Goal: Information Seeking & Learning: Understand process/instructions

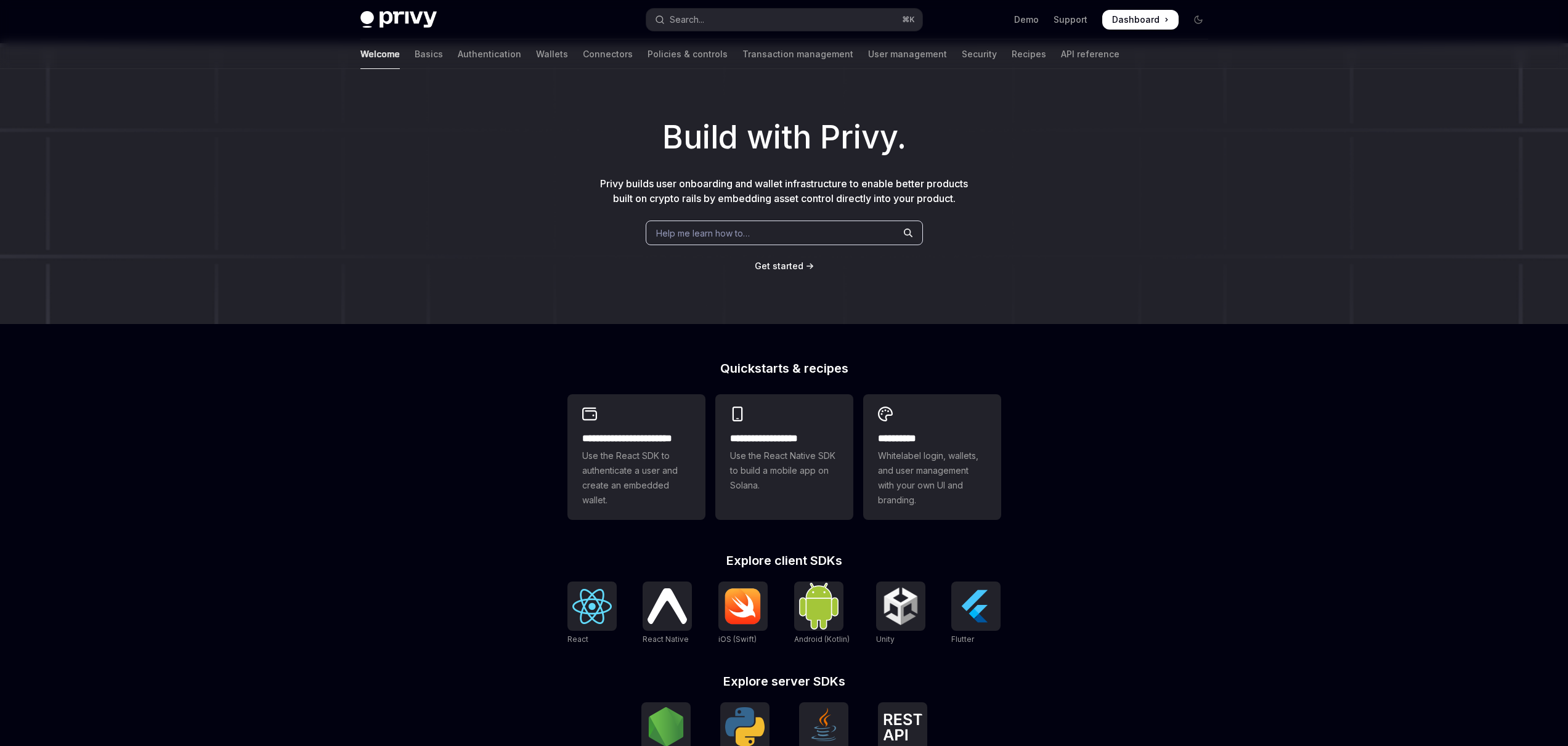
scroll to position [234, 0]
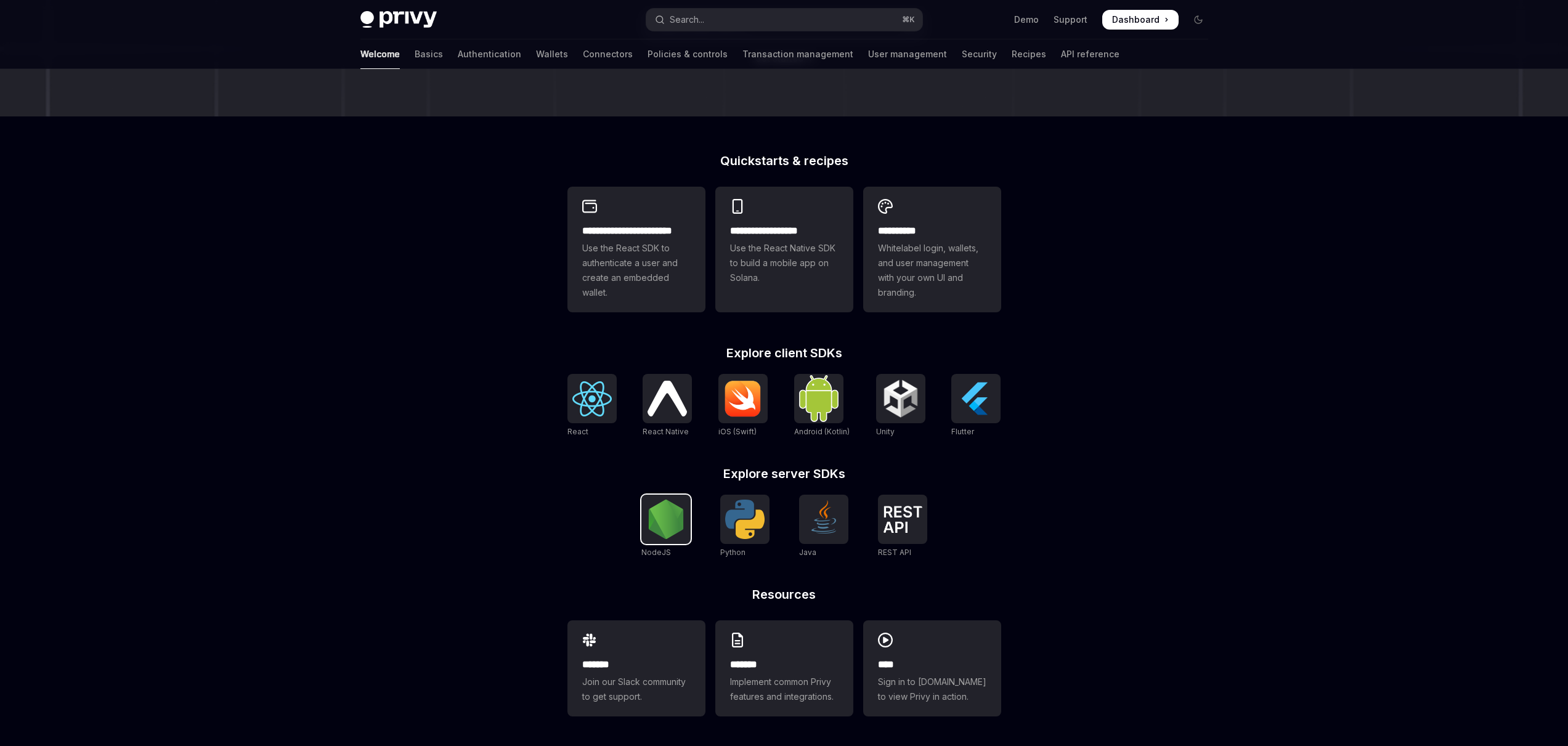
click at [674, 535] on img at bounding box center [666, 519] width 39 height 39
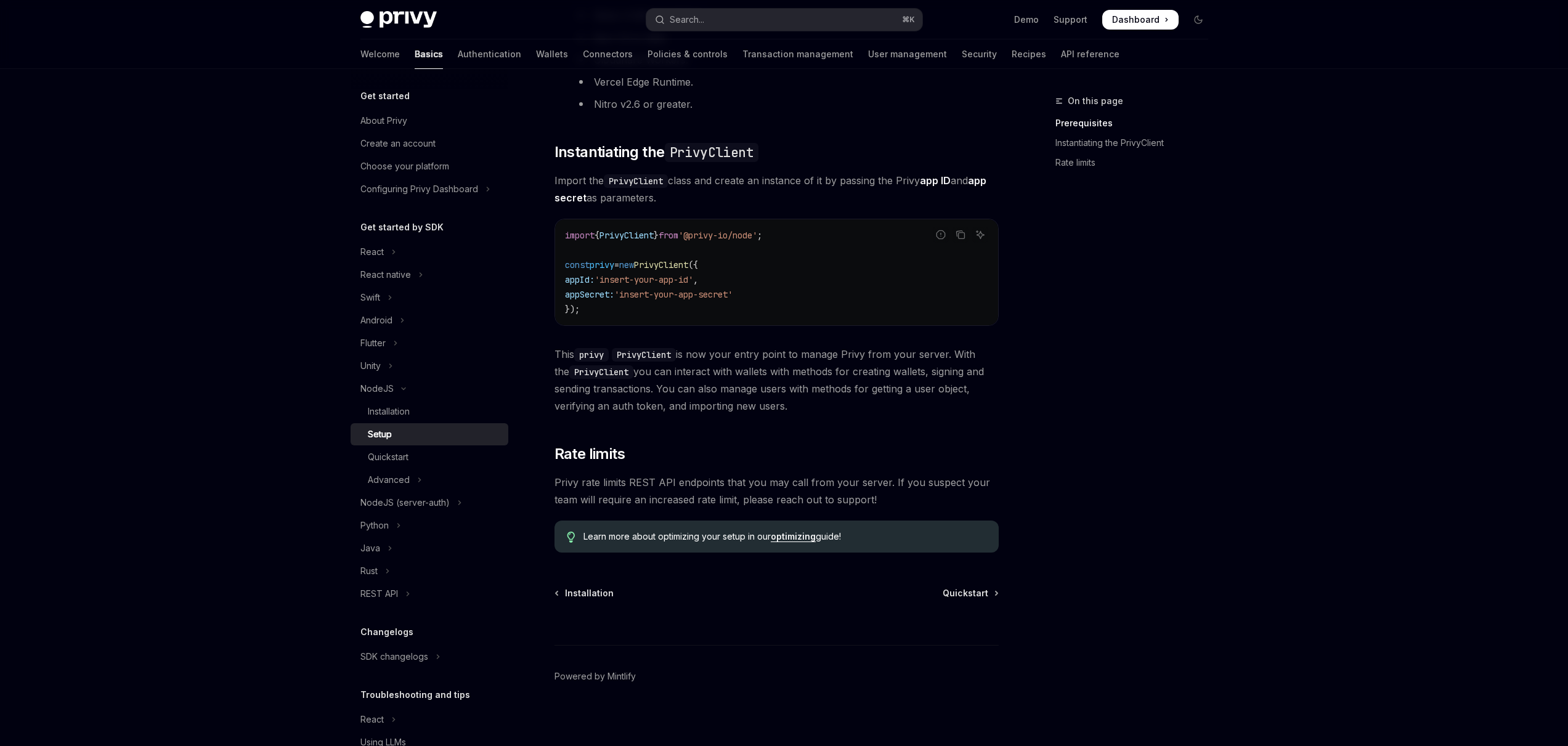
scroll to position [282, 0]
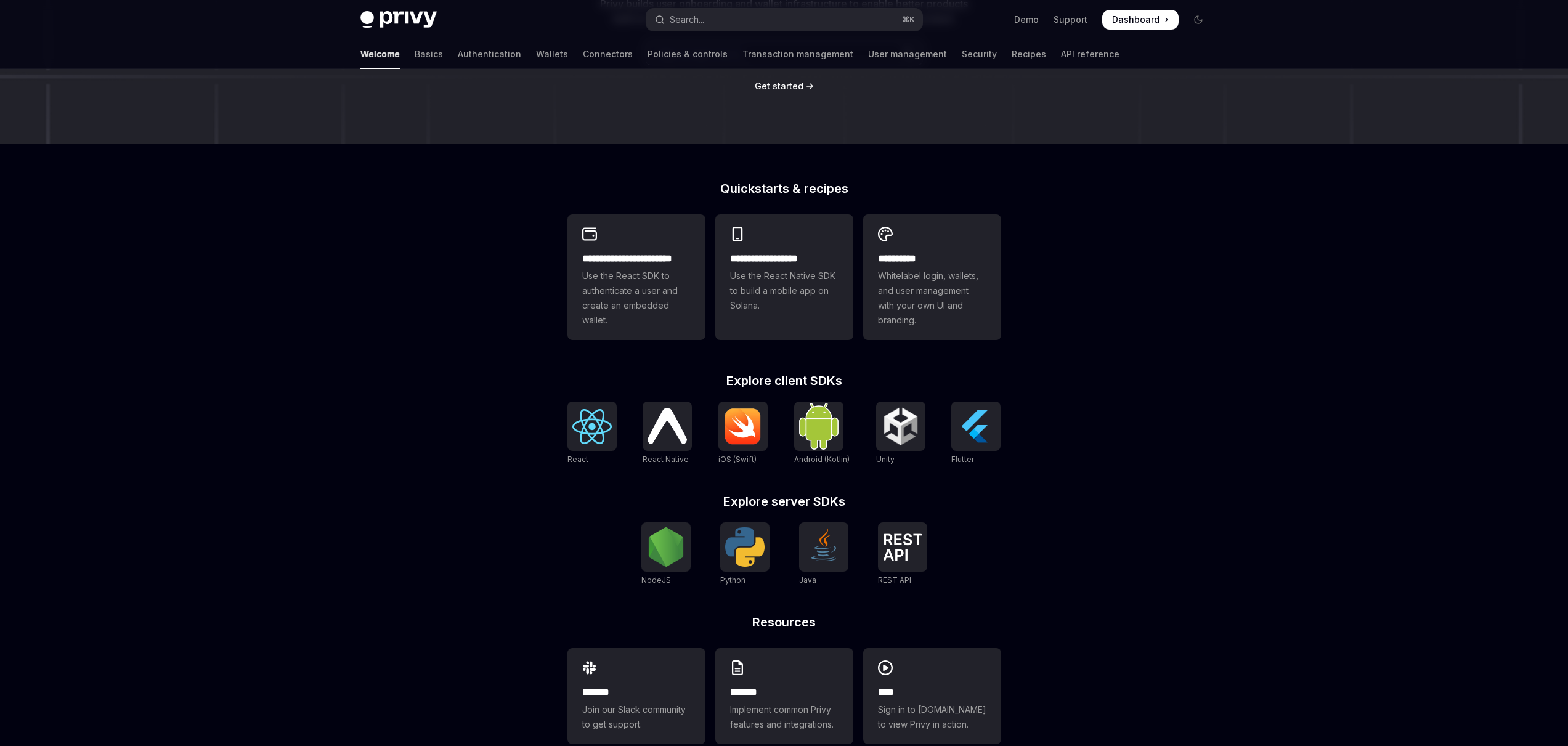
scroll to position [234, 0]
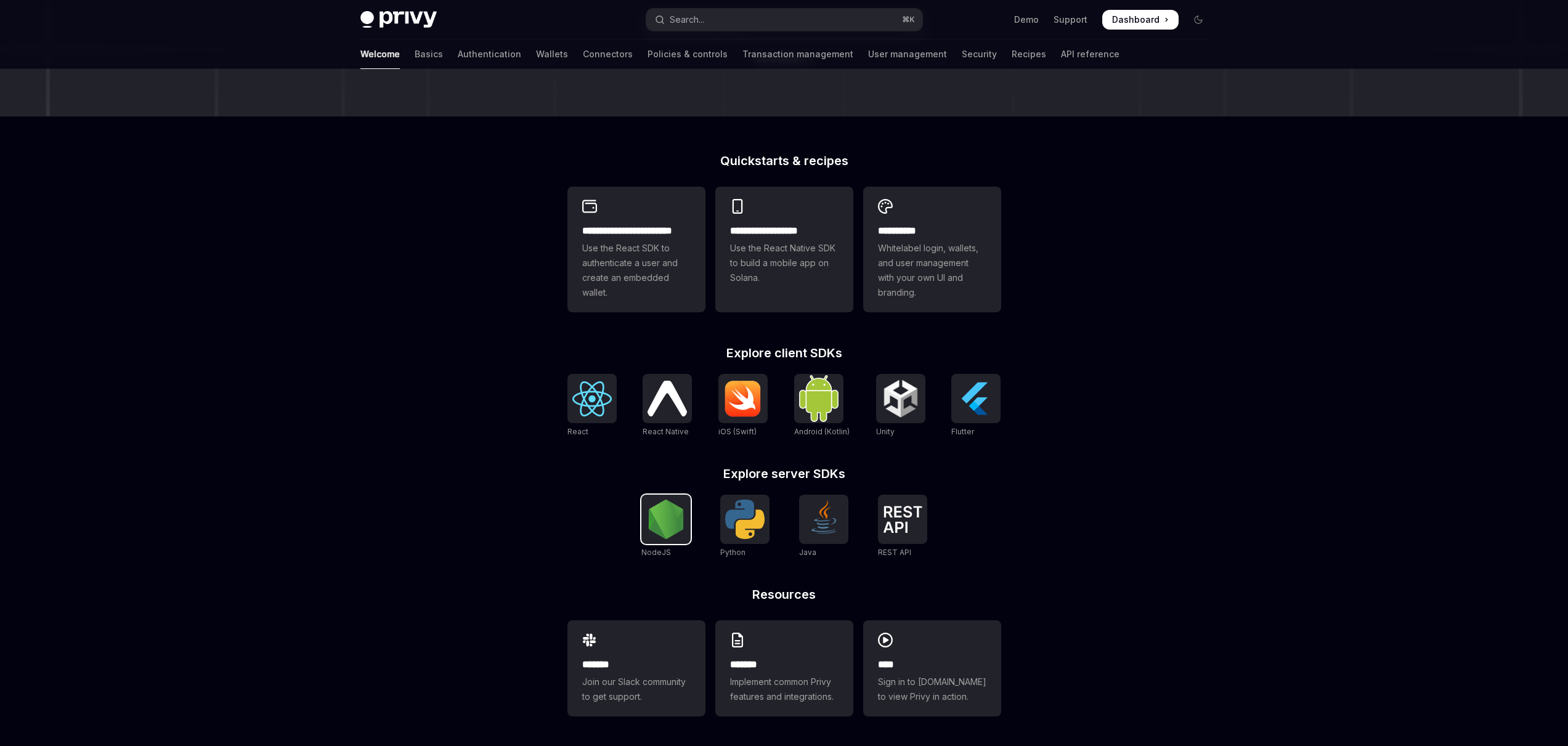
click at [666, 523] on img at bounding box center [666, 519] width 39 height 39
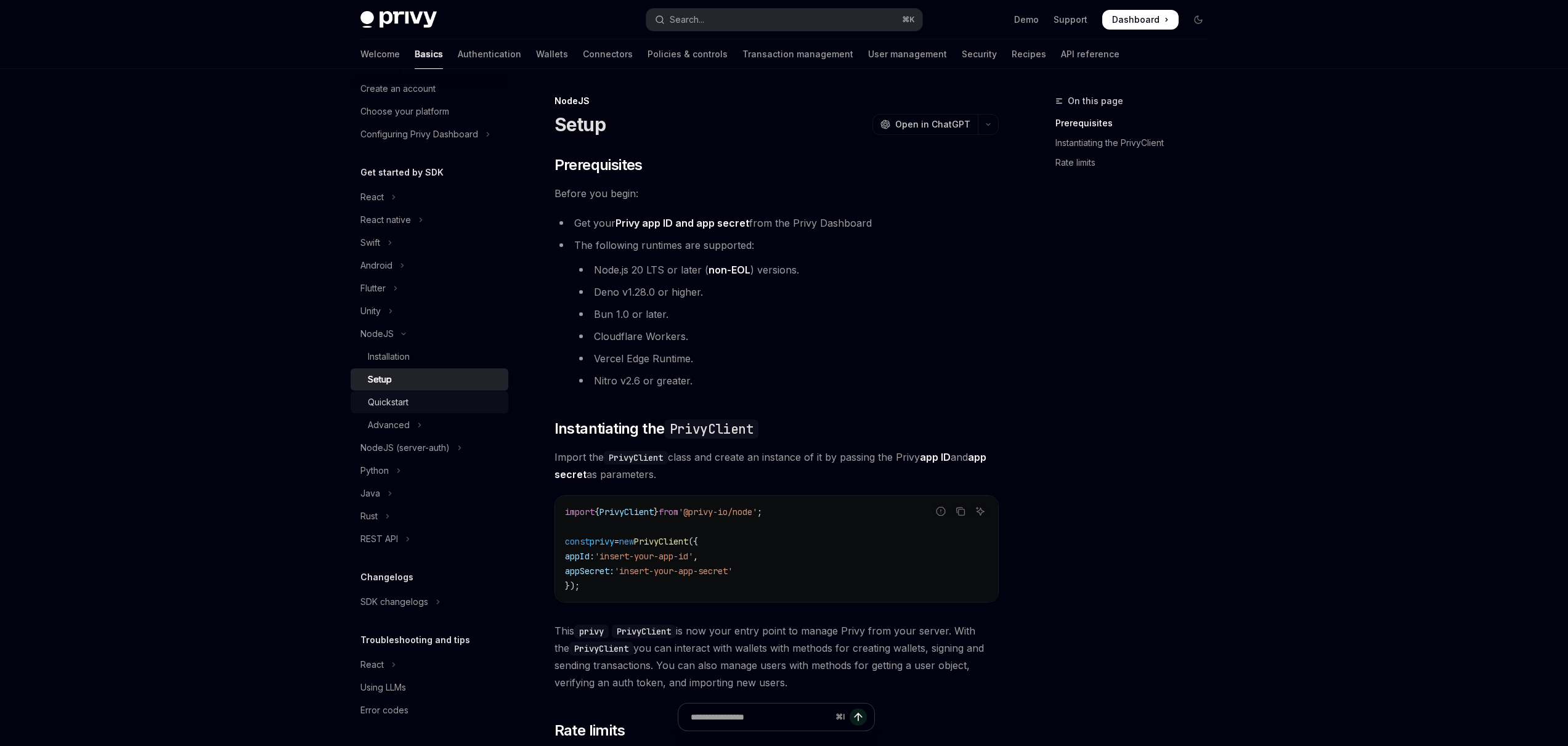
click at [387, 396] on div "Quickstart" at bounding box center [388, 403] width 41 height 15
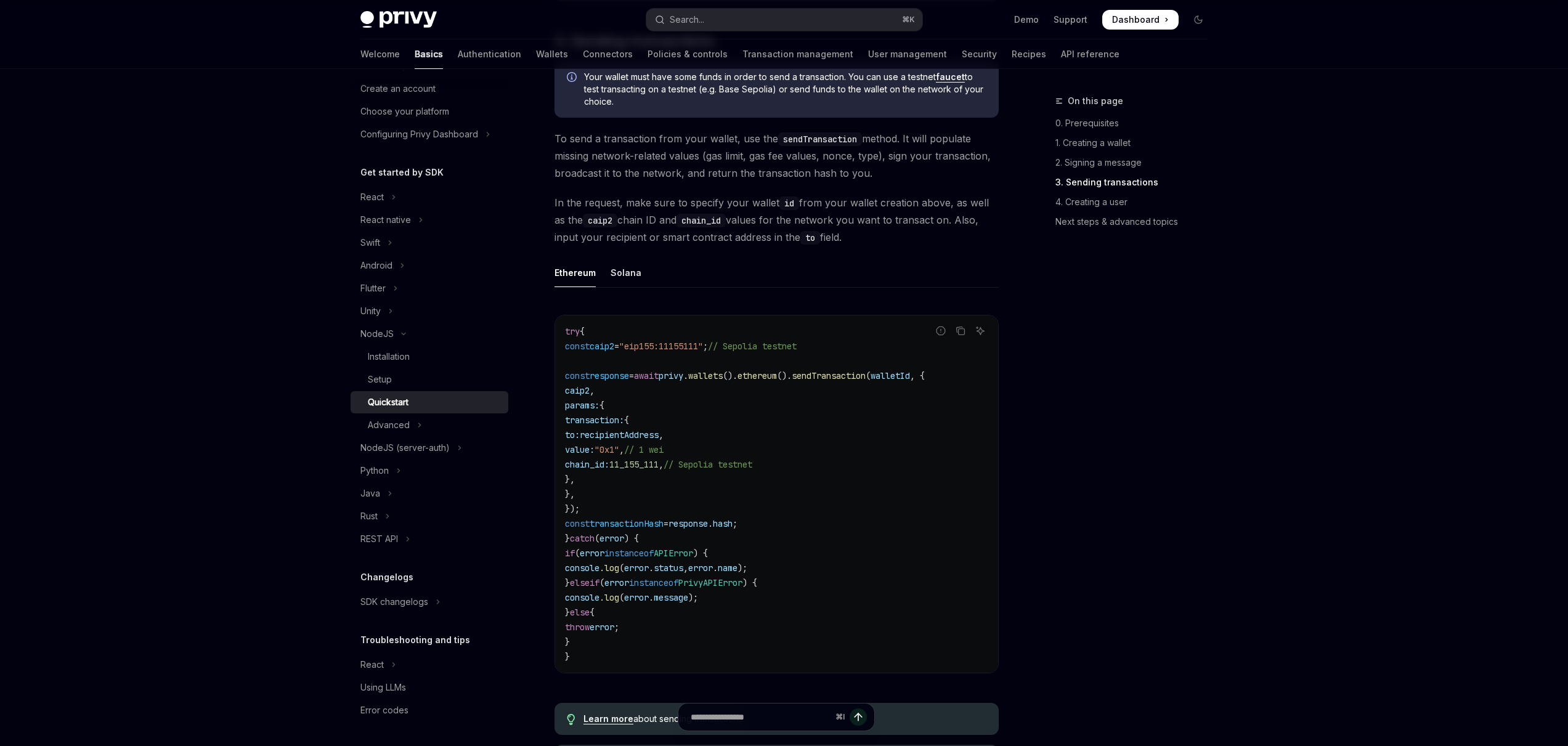
scroll to position [1397, 0]
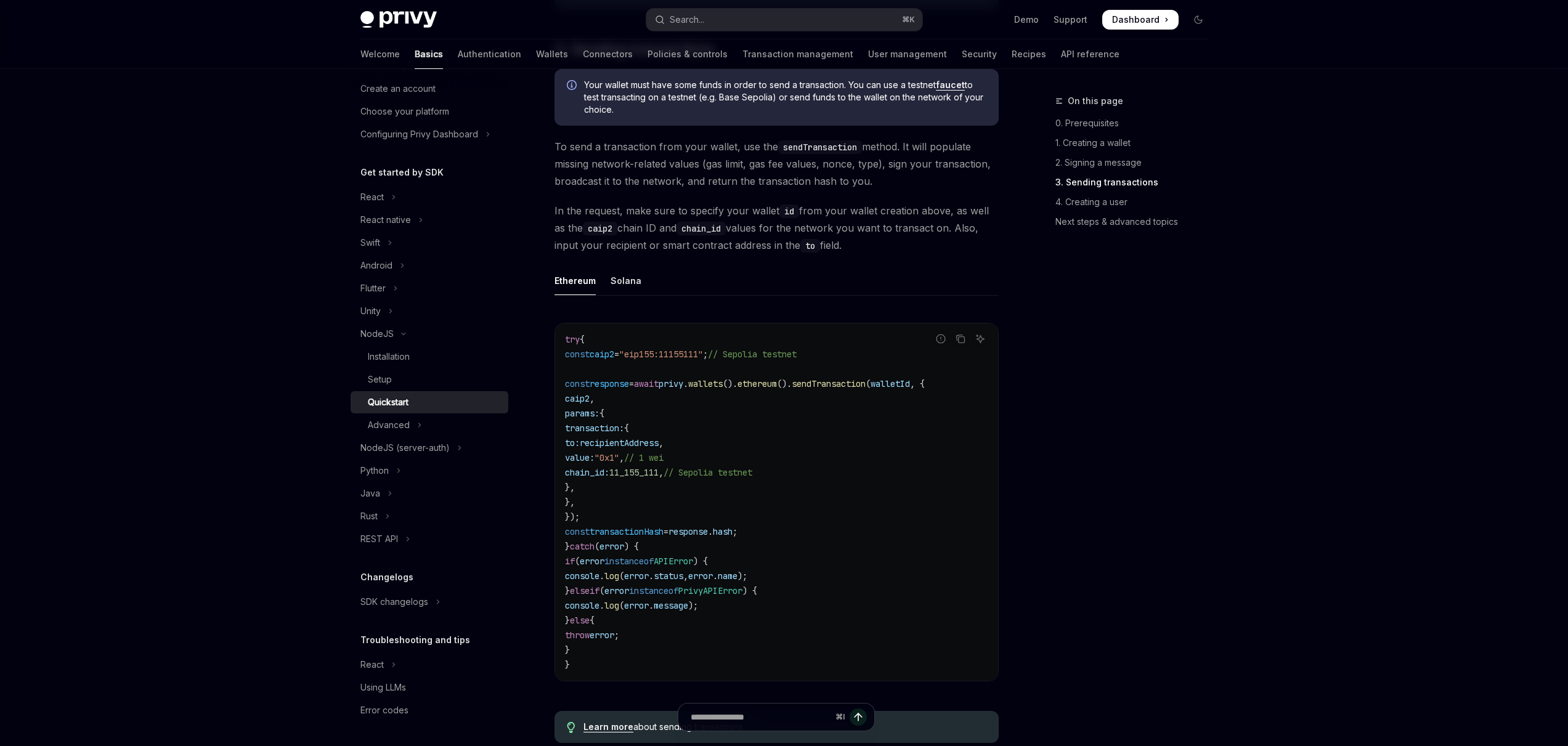
click at [949, 91] on link "faucet" at bounding box center [950, 84] width 29 height 11
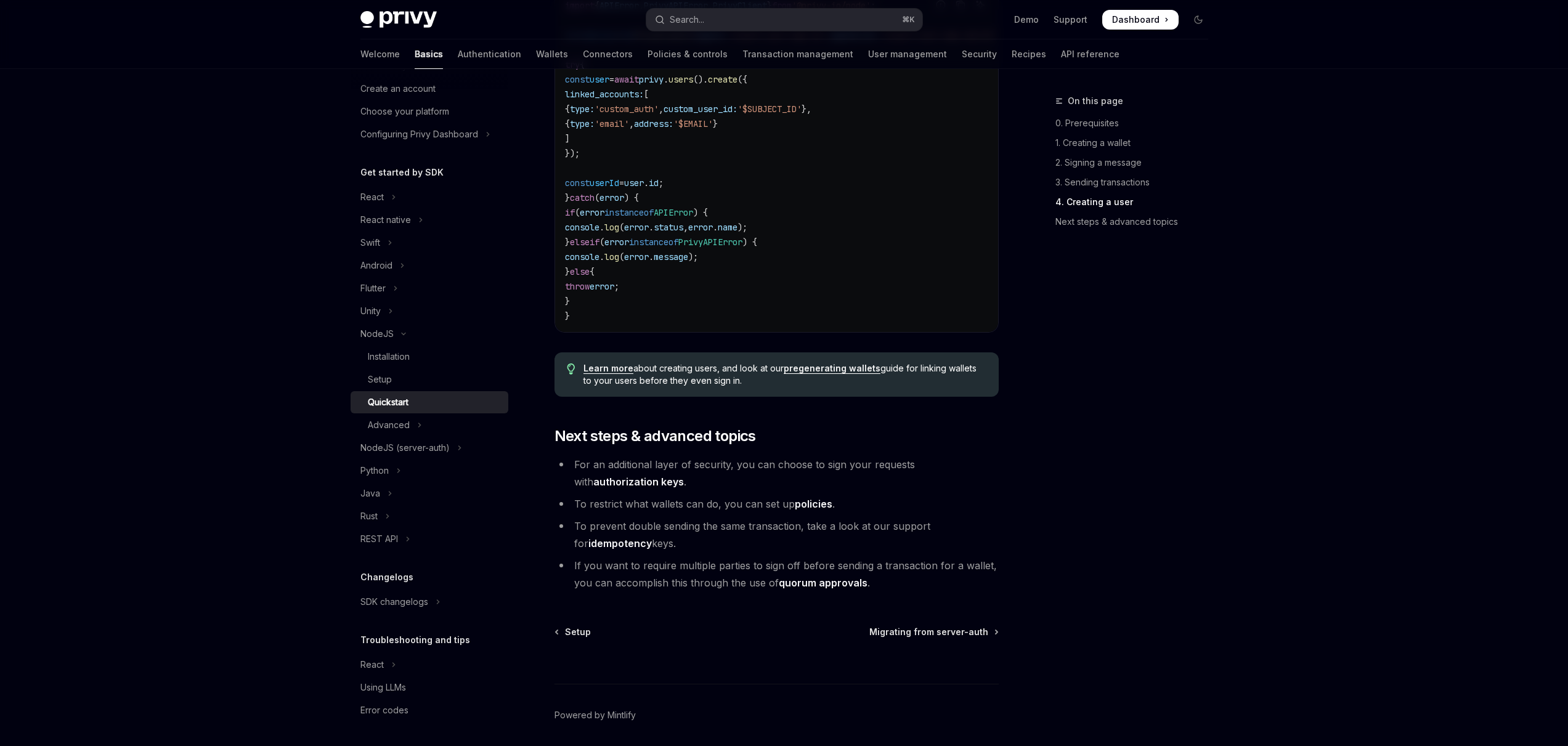
scroll to position [2357, 0]
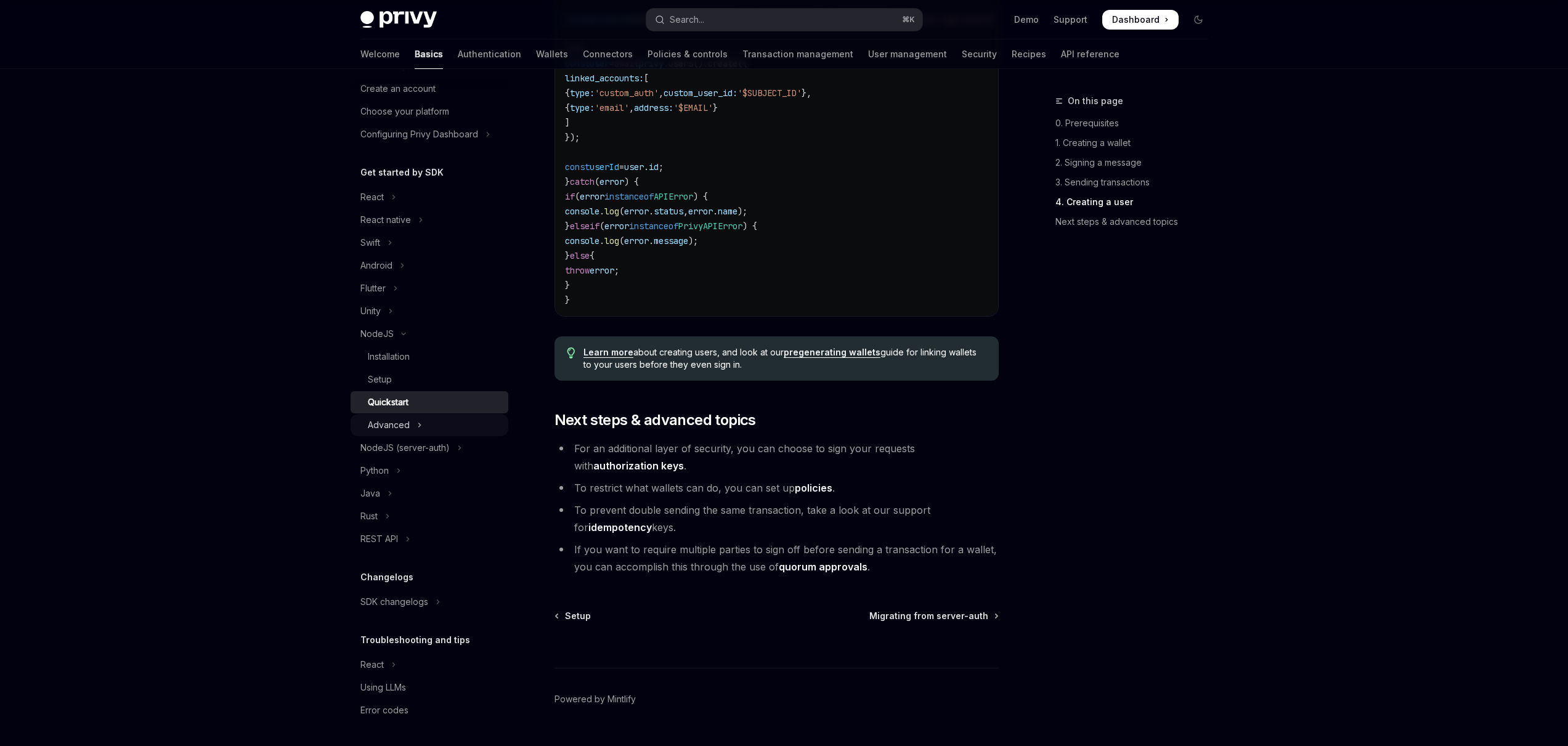
click at [400, 422] on div "Advanced" at bounding box center [389, 425] width 42 height 15
type textarea "*"
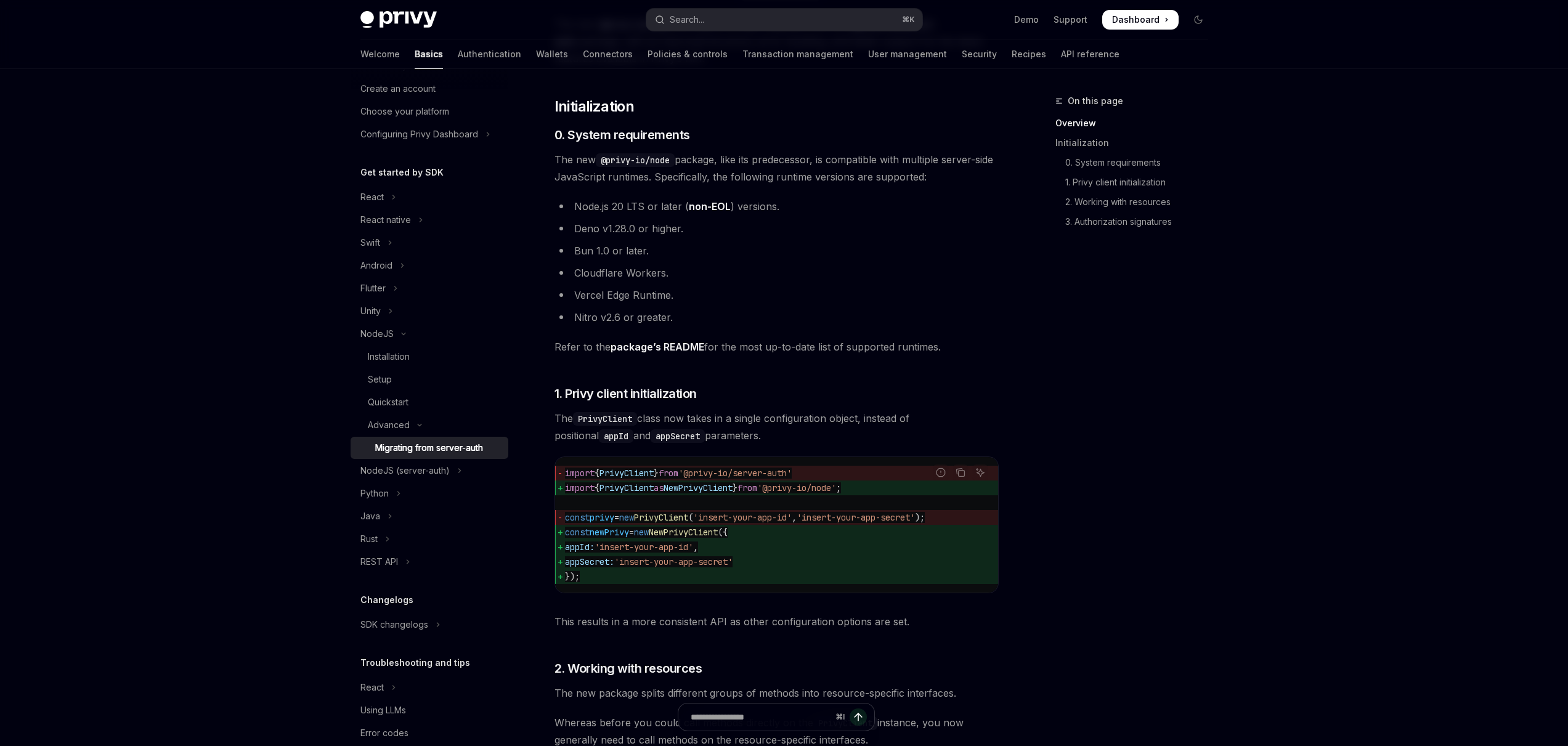
scroll to position [208, 0]
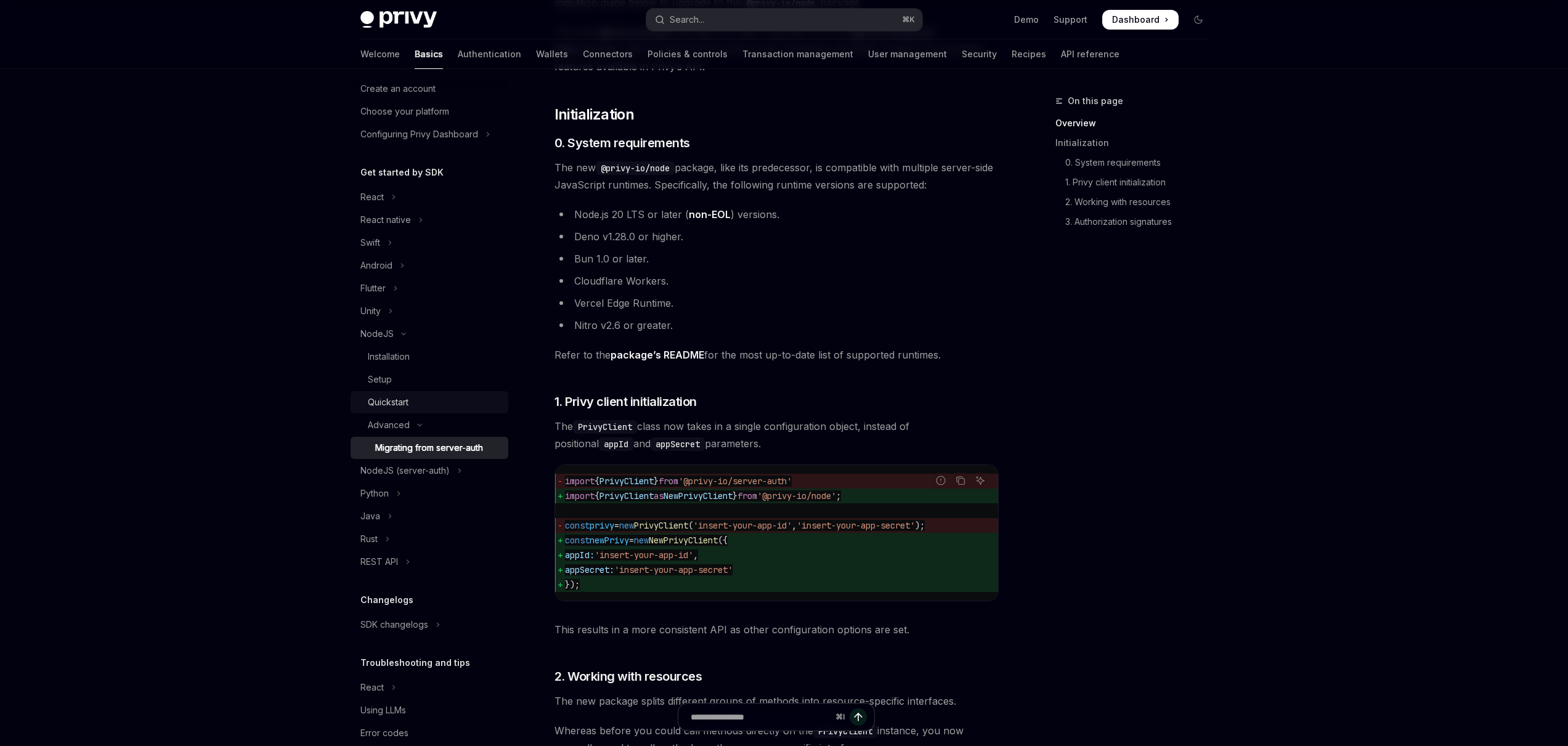
click at [405, 407] on div "Quickstart" at bounding box center [388, 403] width 41 height 15
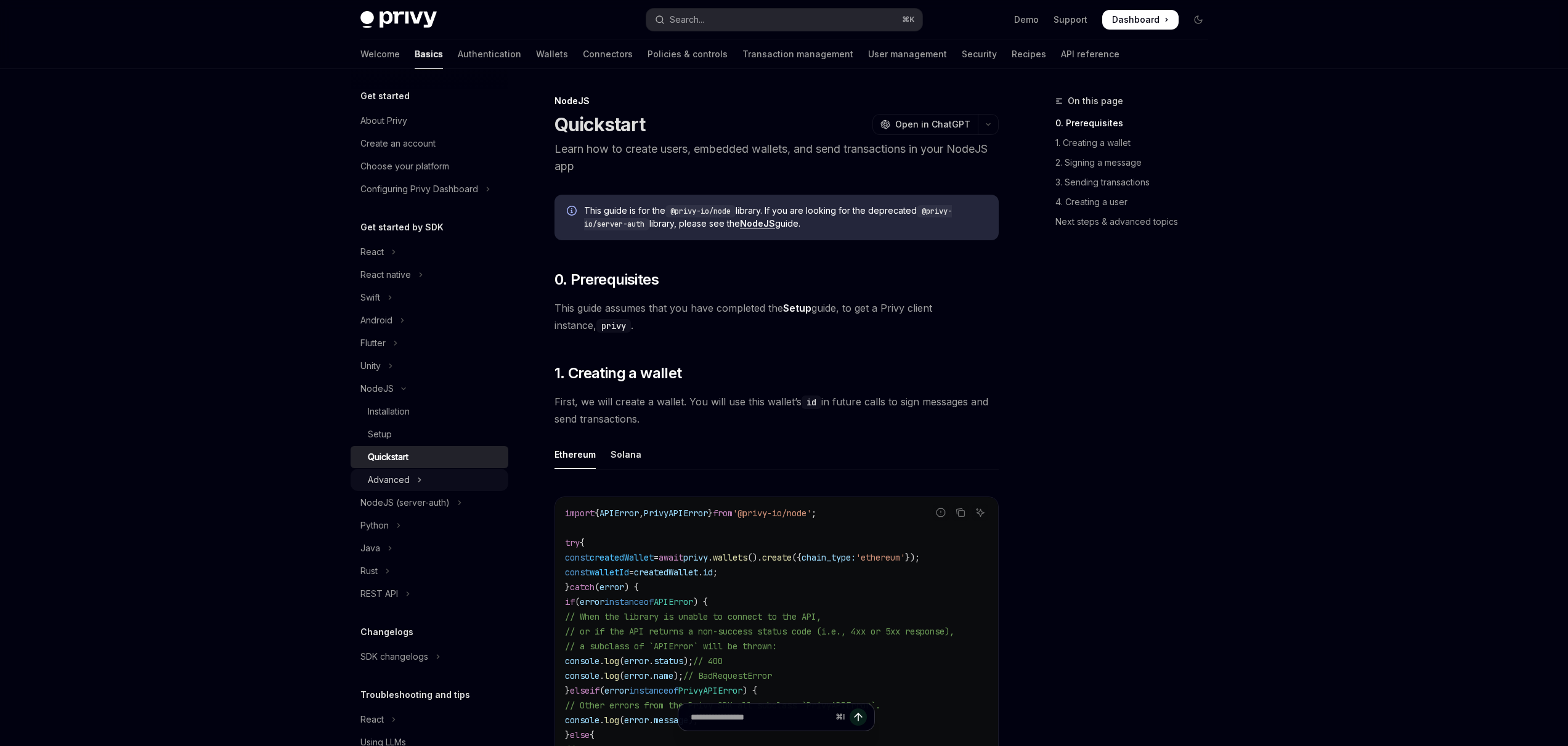
click at [383, 479] on div "Advanced" at bounding box center [389, 480] width 42 height 15
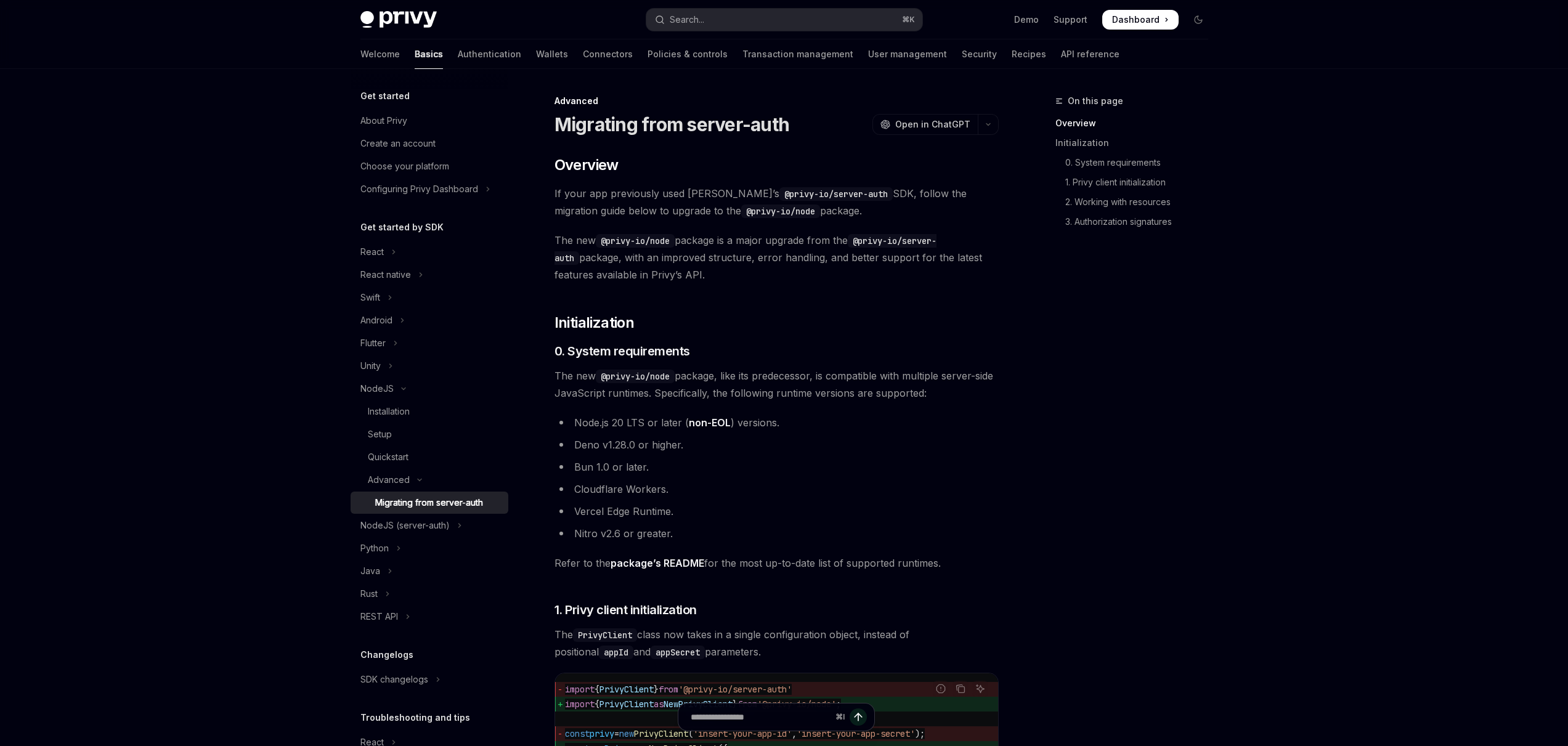
click at [459, 505] on div "Migrating from server-auth" at bounding box center [428, 503] width 108 height 15
type textarea "*"
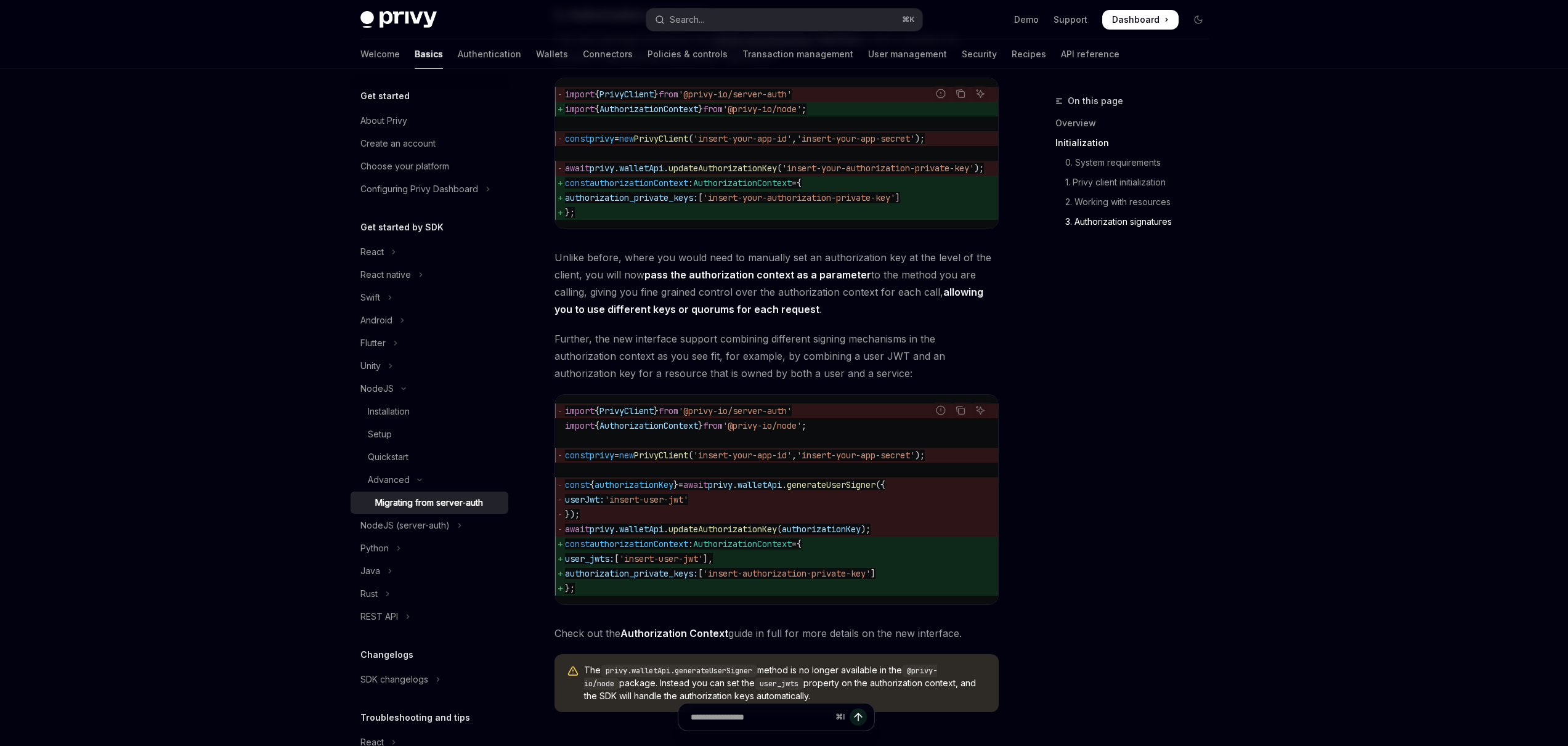
scroll to position [1505, 0]
